Goal: Information Seeking & Learning: Learn about a topic

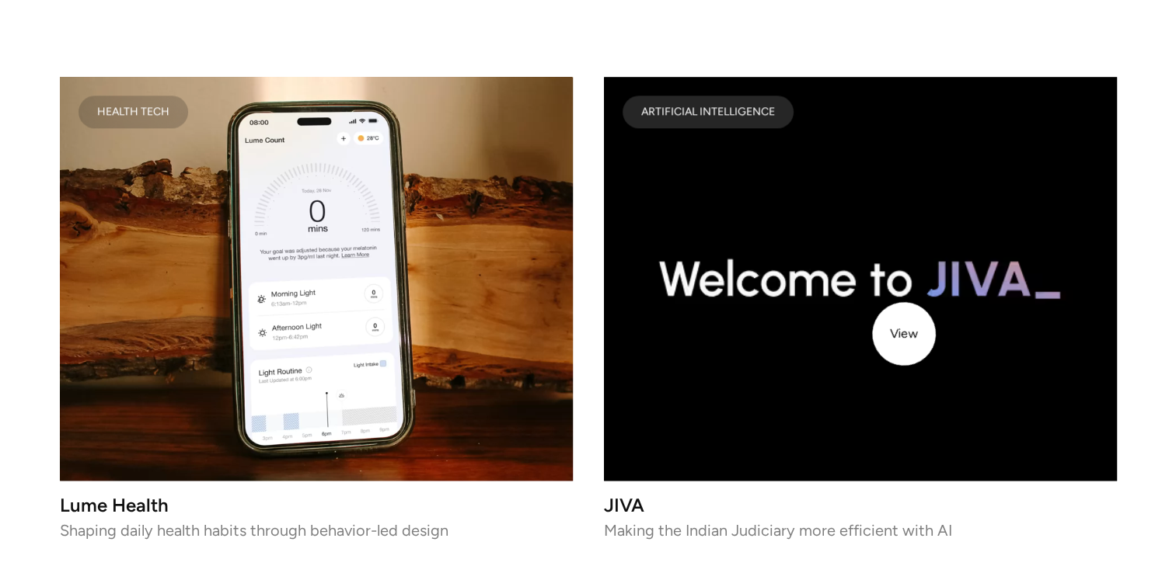
scroll to position [1992, 0]
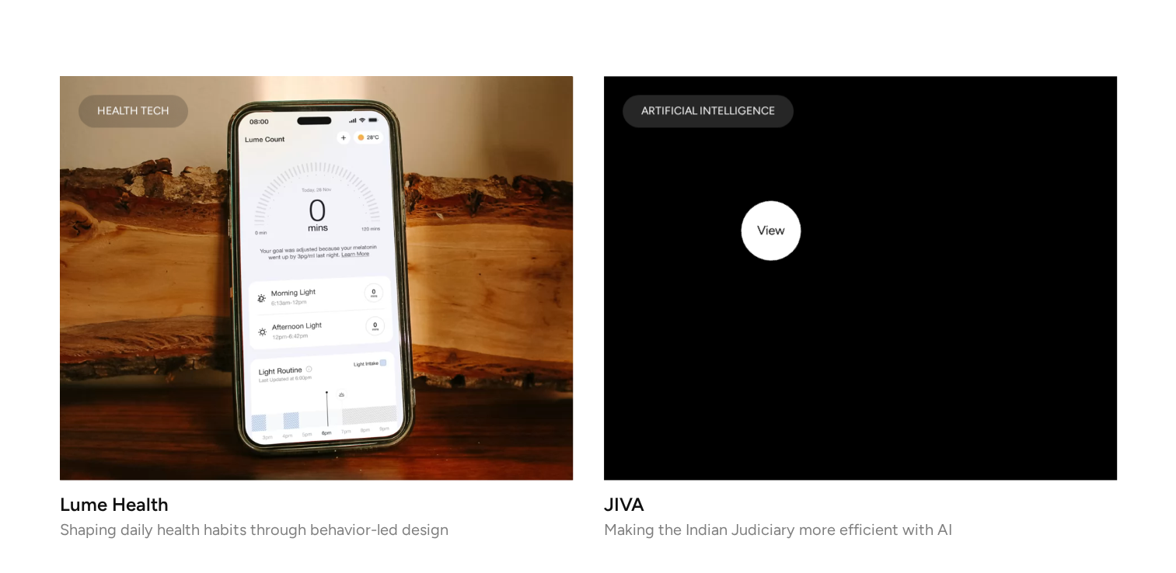
click at [771, 231] on video at bounding box center [860, 278] width 513 height 404
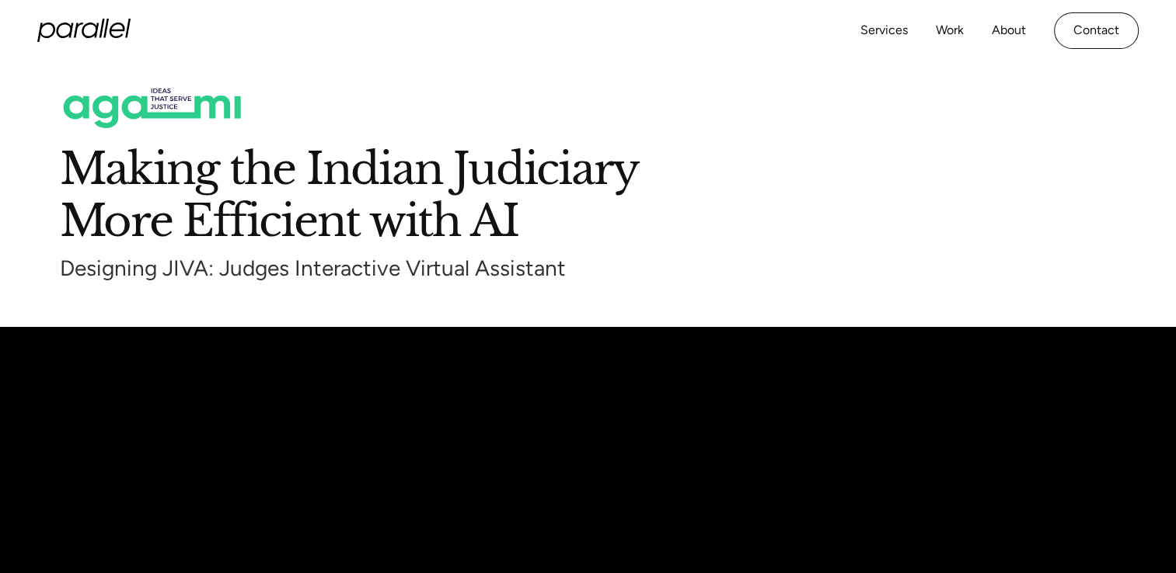
click at [81, 26] on icon "home" at bounding box center [83, 30] width 93 height 23
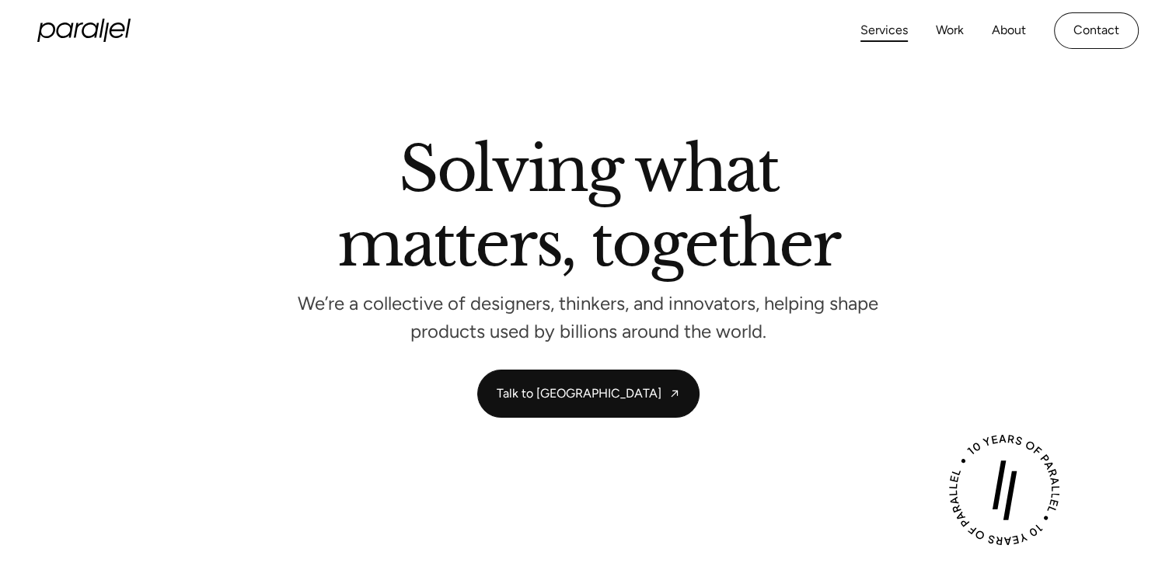
click at [898, 34] on link "Services" at bounding box center [883, 30] width 47 height 23
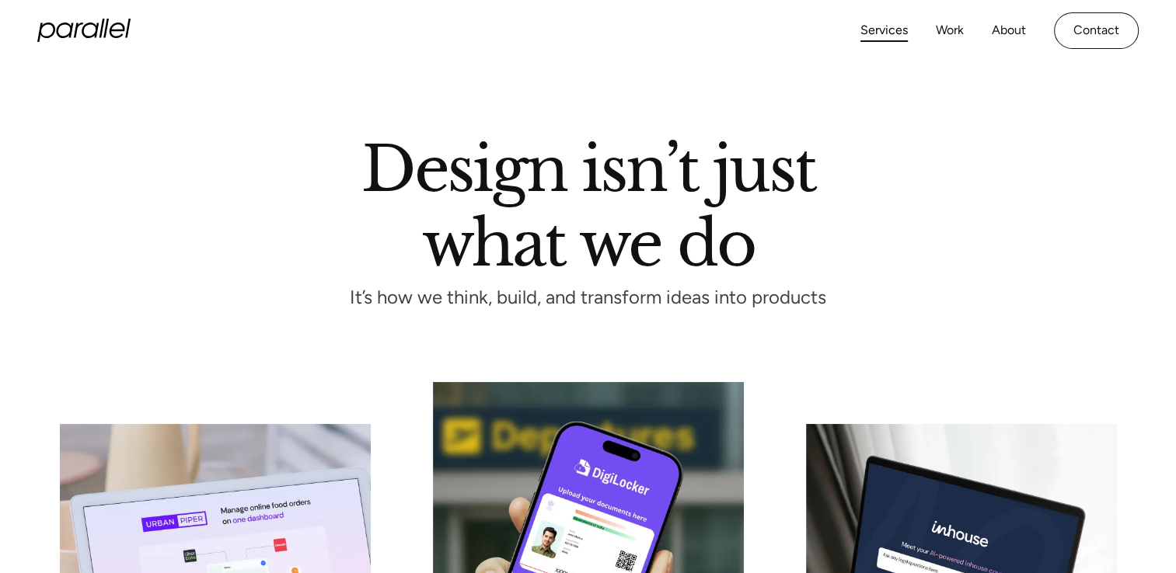
click at [82, 19] on icon "home" at bounding box center [83, 30] width 93 height 23
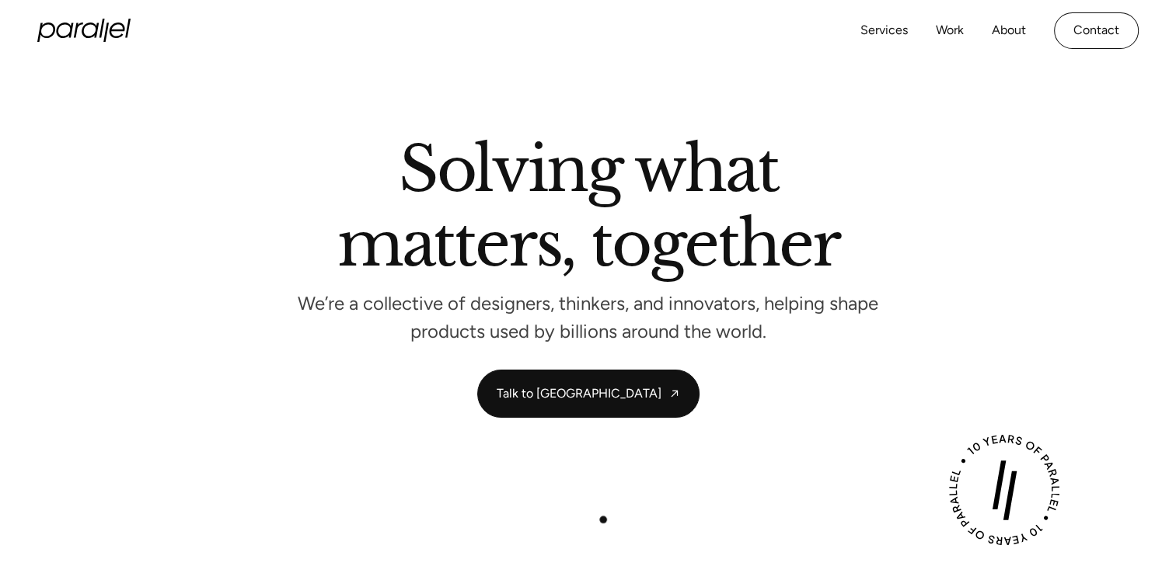
click at [890, 37] on link "Services" at bounding box center [883, 30] width 47 height 23
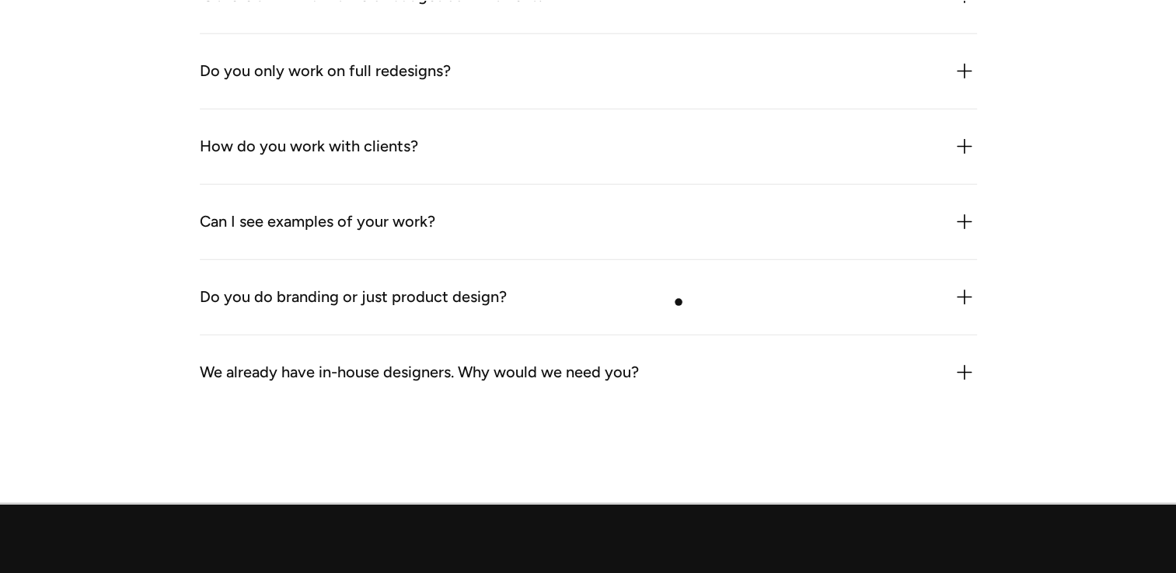
scroll to position [5002, 0]
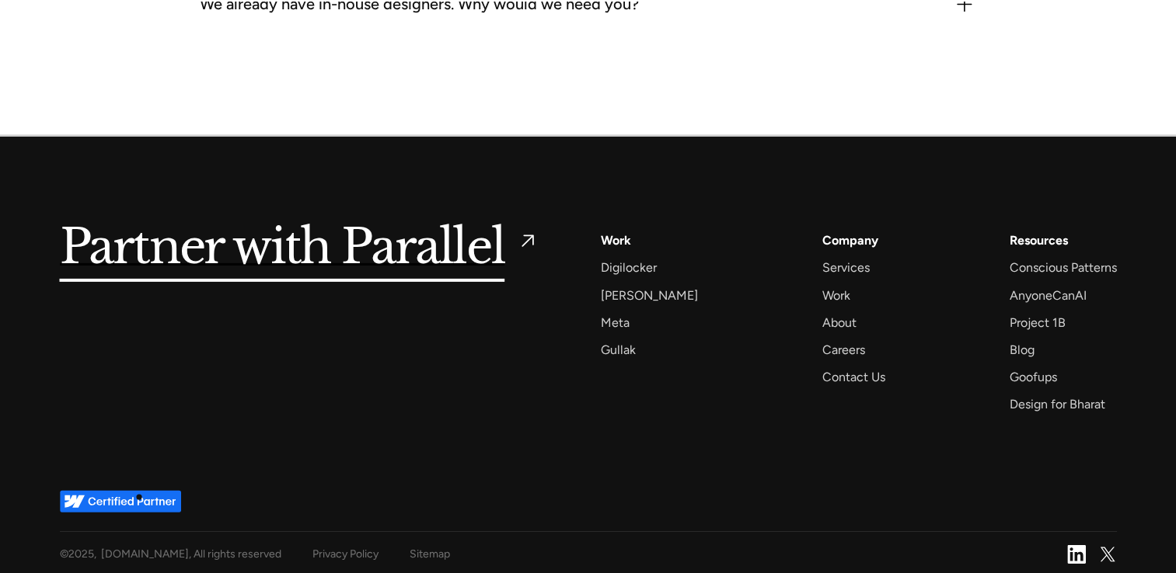
click at [139, 497] on img at bounding box center [120, 501] width 121 height 23
click at [115, 493] on img at bounding box center [120, 501] width 121 height 23
click at [394, 259] on h5 "Partner with Parallel" at bounding box center [282, 248] width 445 height 36
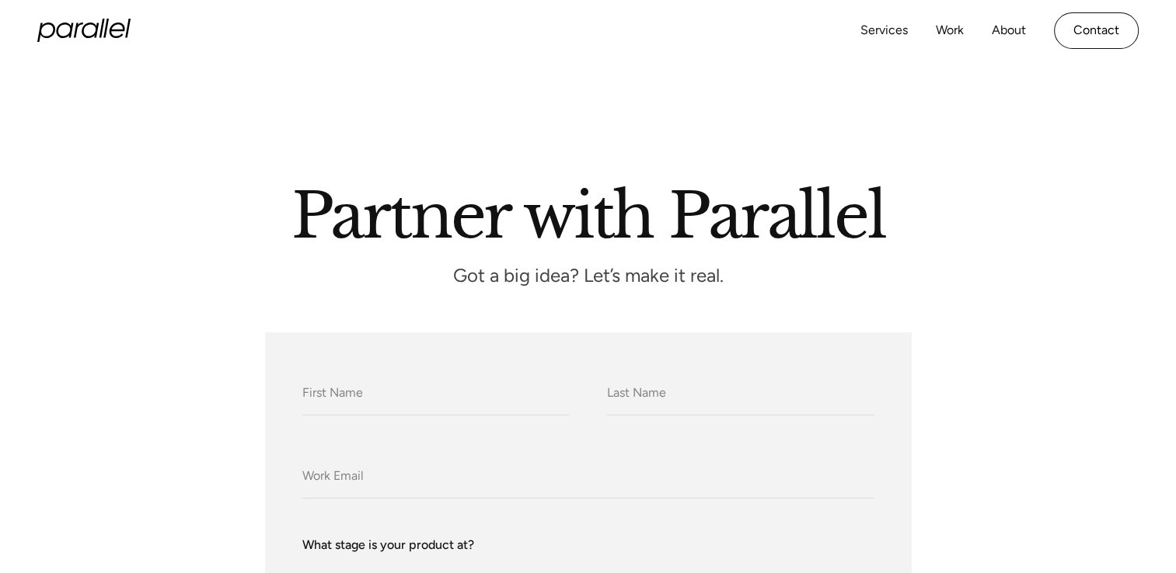
click at [75, 19] on icon "home" at bounding box center [83, 30] width 93 height 23
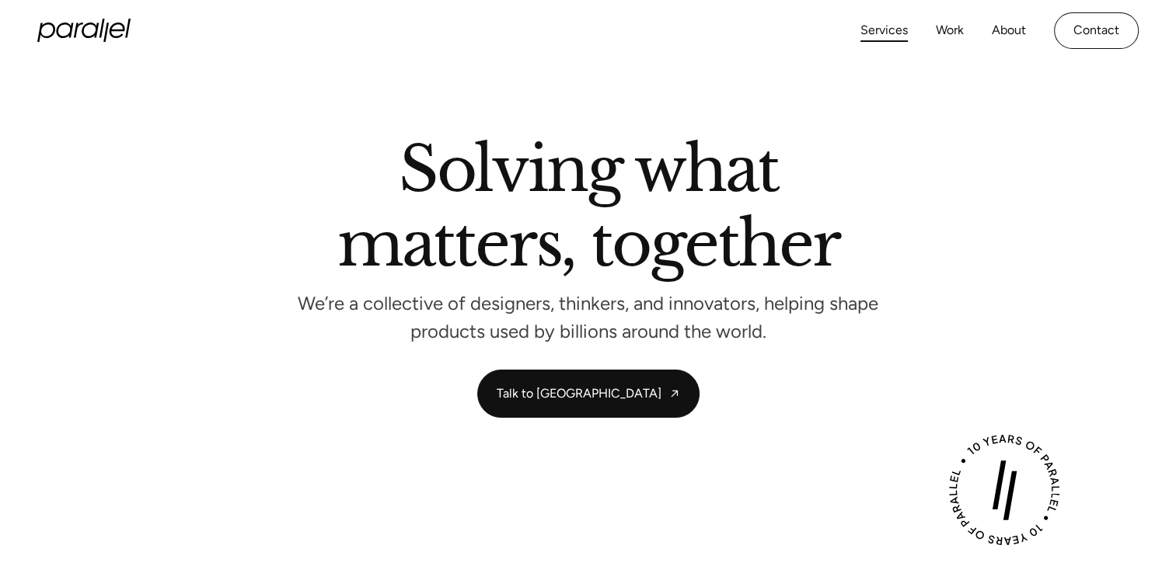
click at [892, 32] on link "Services" at bounding box center [883, 30] width 47 height 23
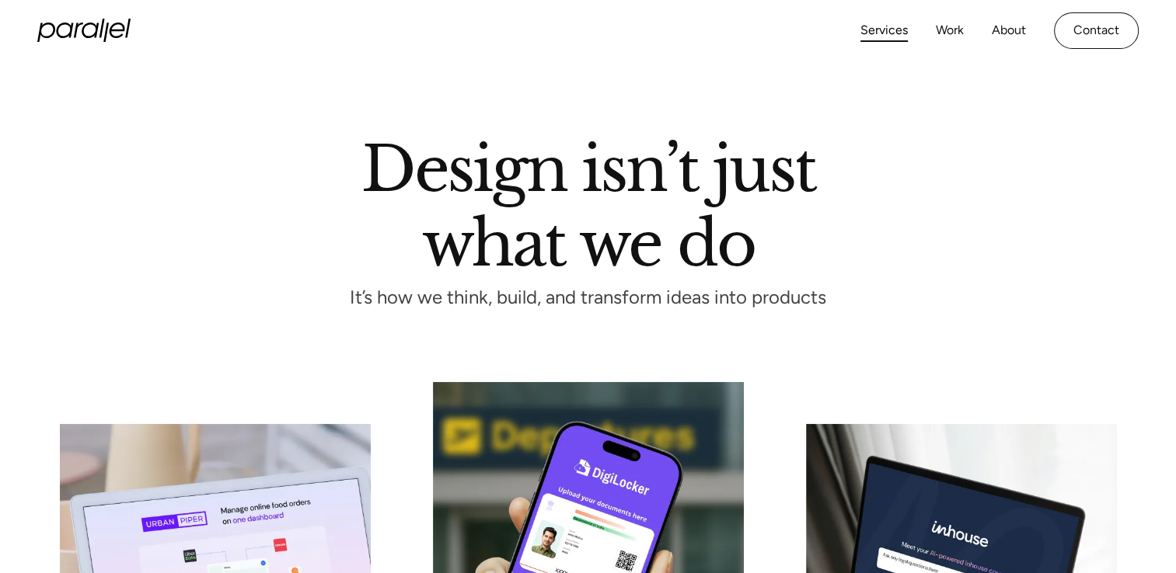
click at [895, 39] on link "Services" at bounding box center [883, 30] width 47 height 23
click at [1098, 23] on link "Contact" at bounding box center [1096, 30] width 85 height 37
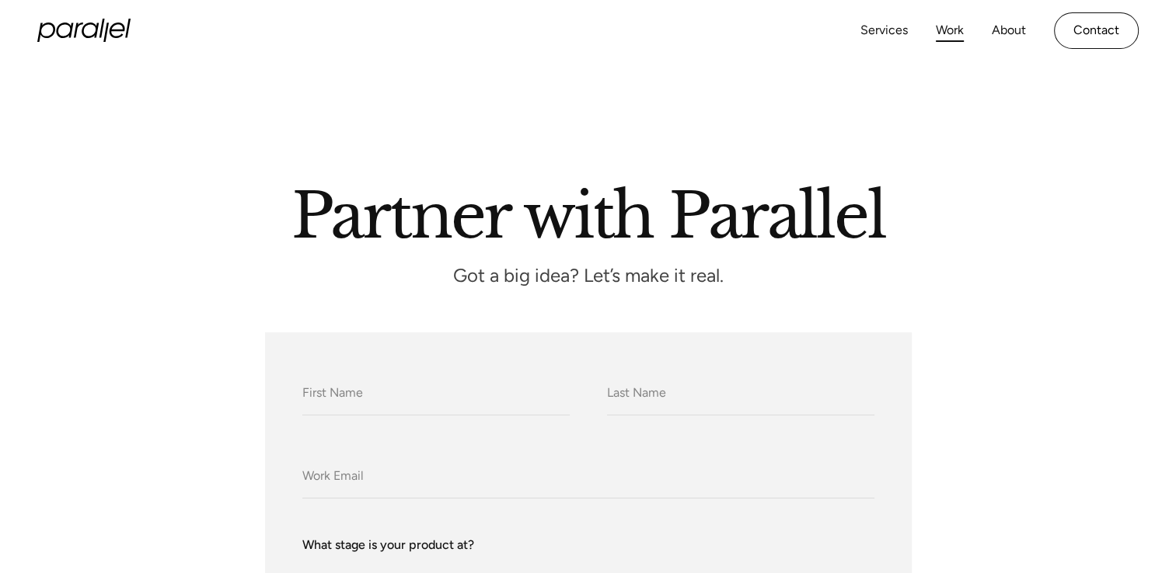
click at [949, 30] on link "Work" at bounding box center [949, 30] width 28 height 23
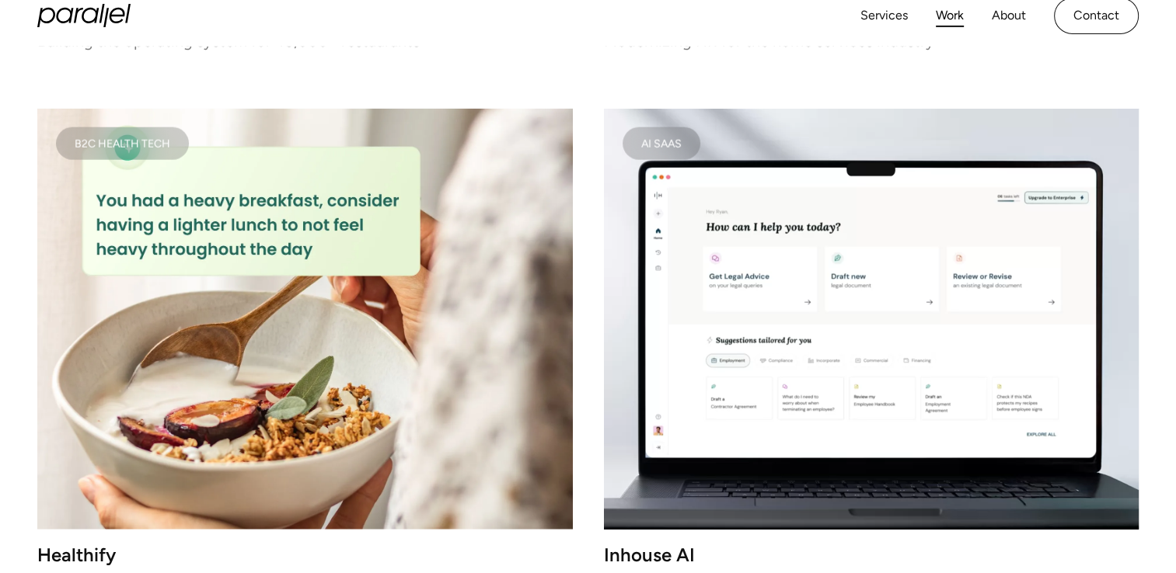
scroll to position [3652, 0]
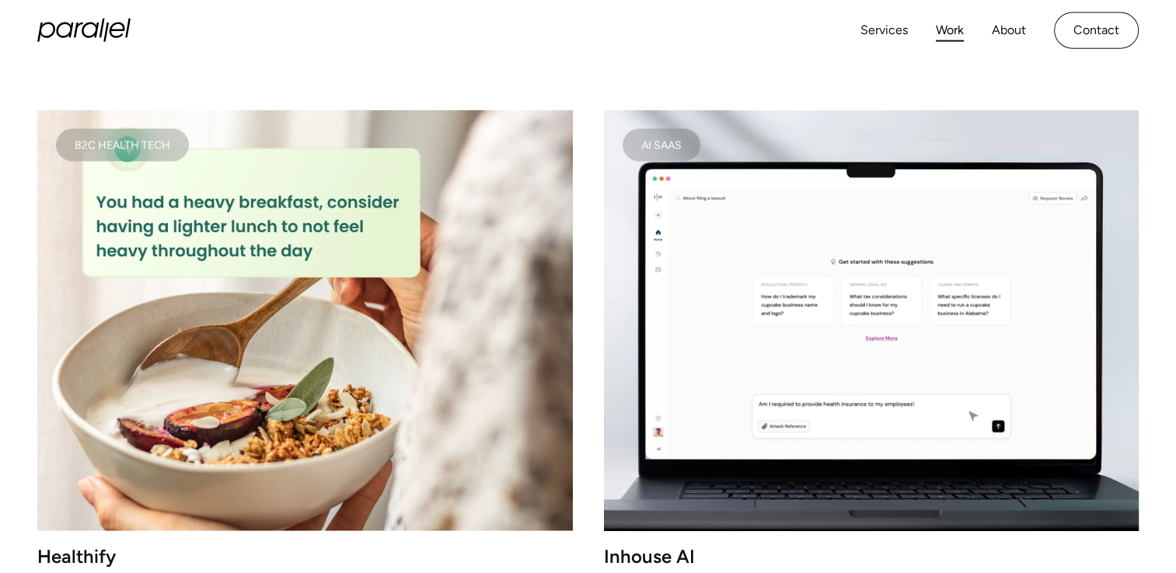
click at [500, 333] on img at bounding box center [304, 320] width 535 height 421
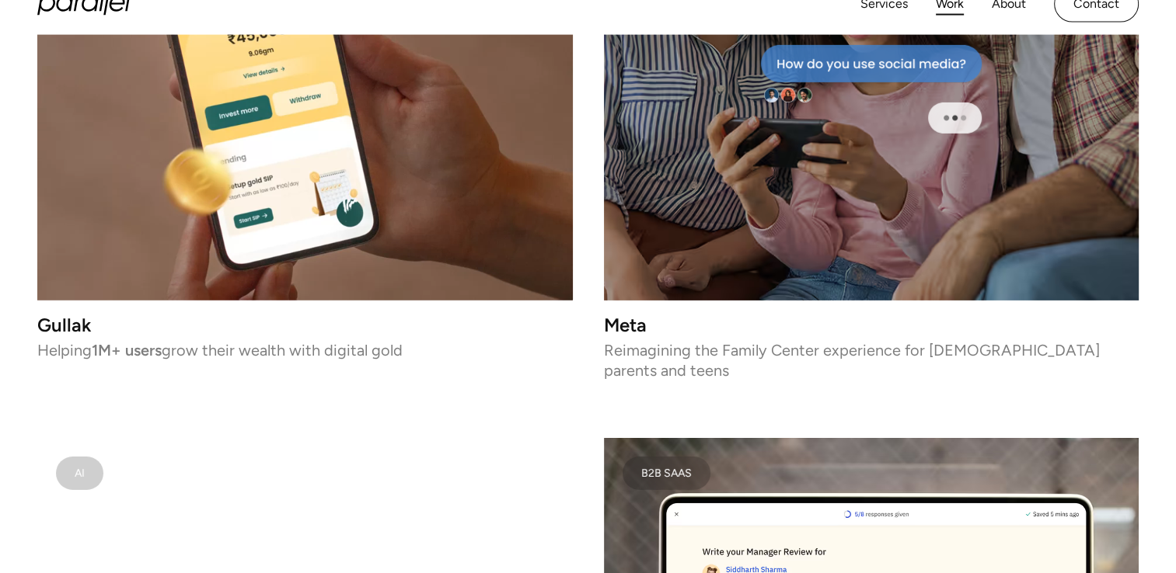
scroll to position [4960, 0]
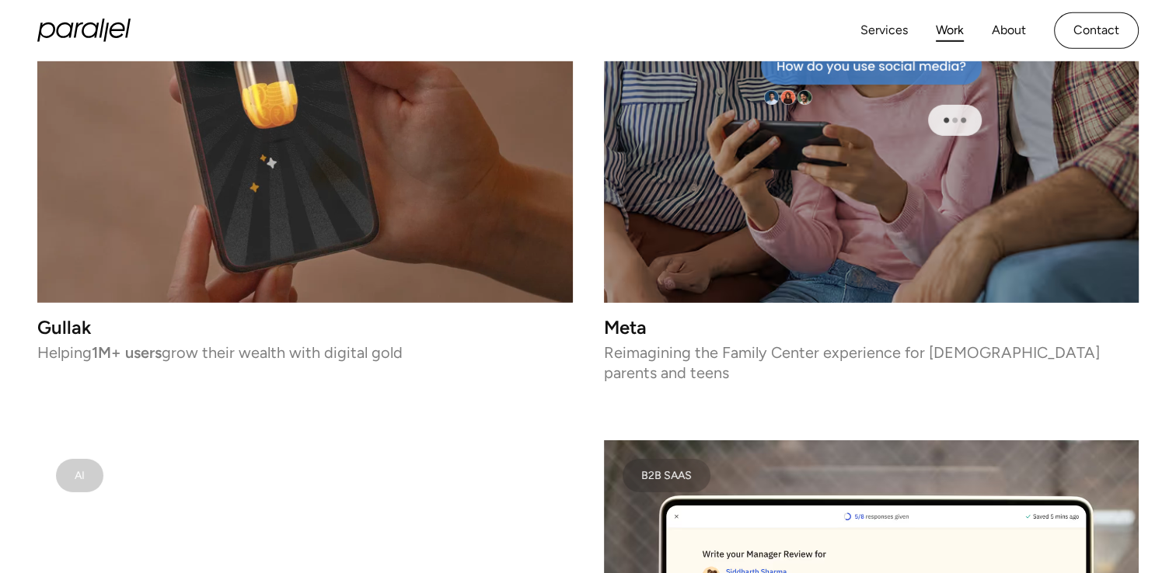
click at [766, 219] on div at bounding box center [871, 91] width 535 height 421
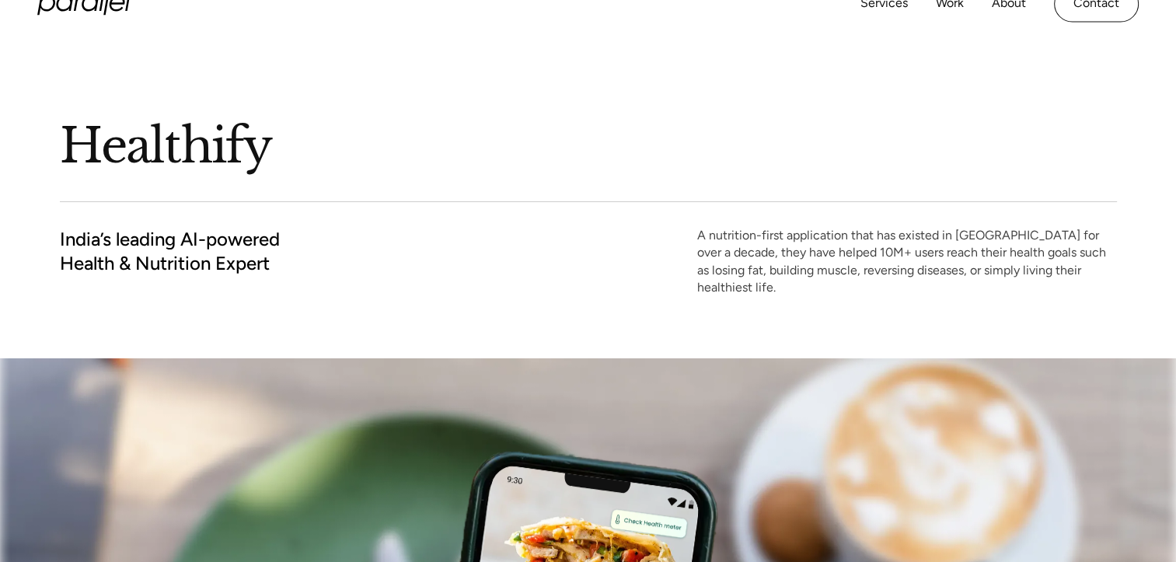
scroll to position [0, 12]
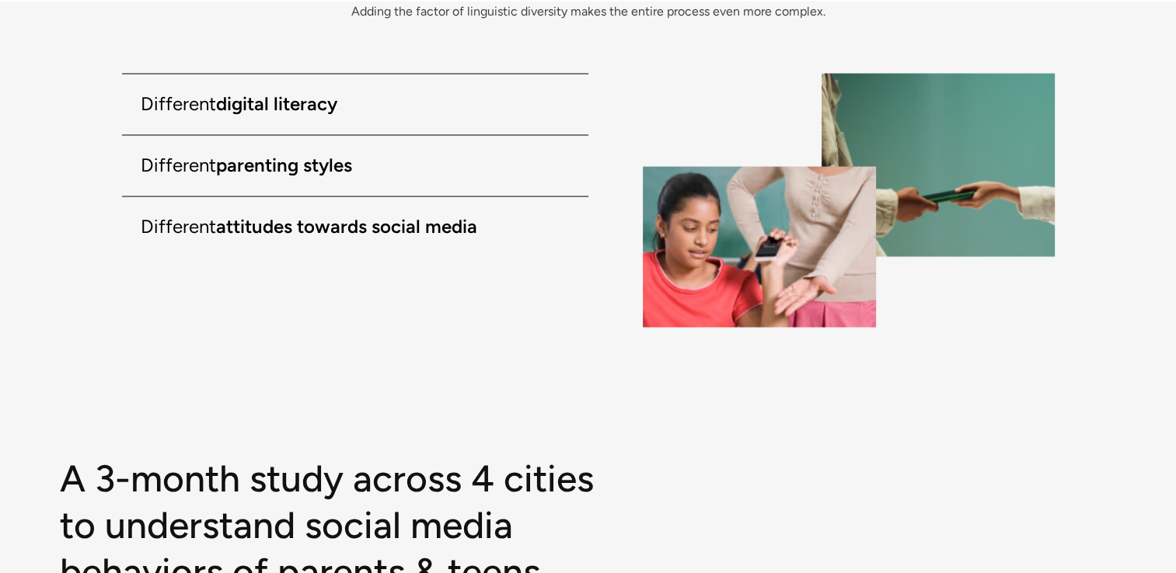
scroll to position [2629, 0]
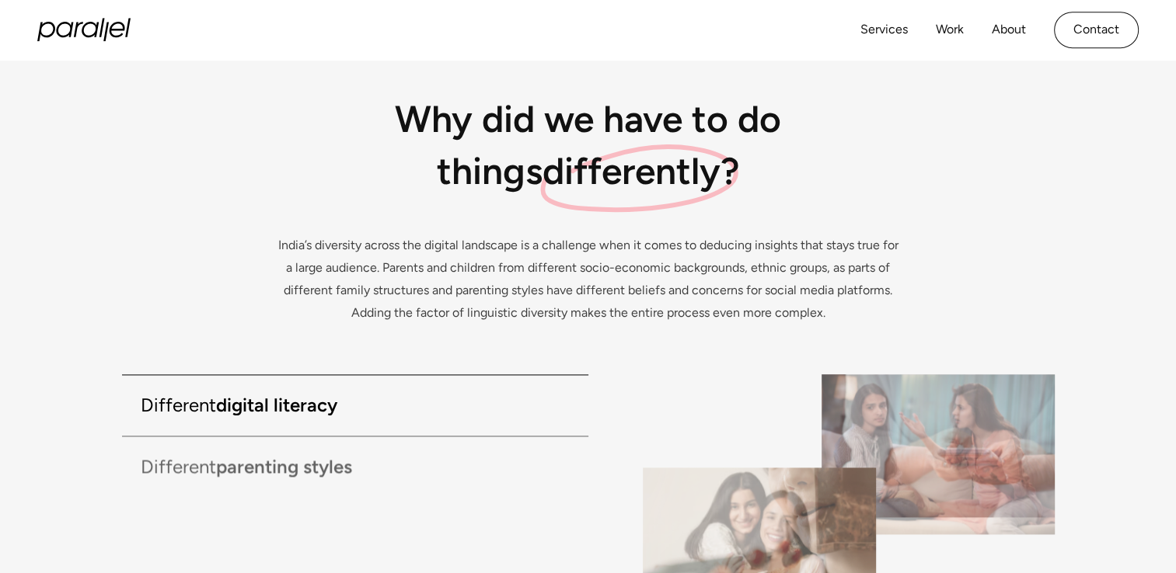
scroll to position [2085, 0]
